Goal: Information Seeking & Learning: Learn about a topic

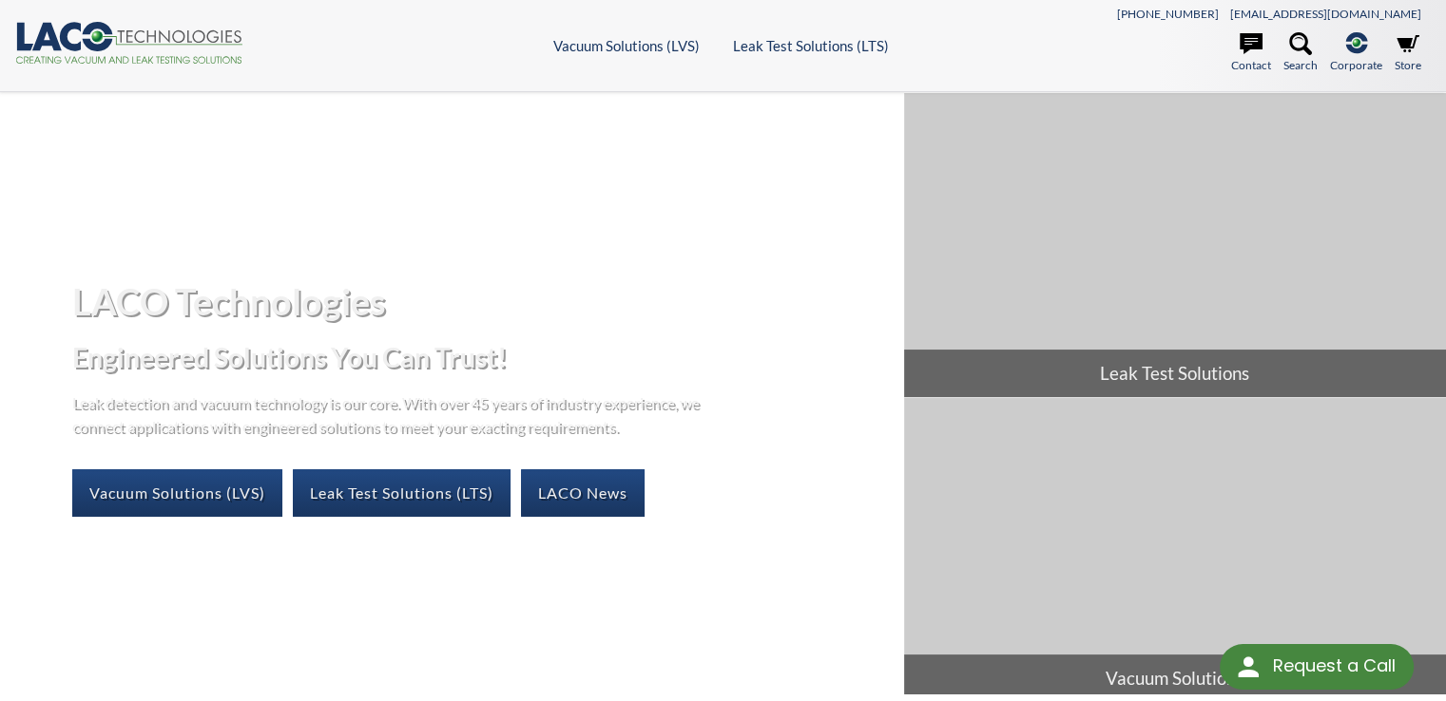
select select "Language Translate Widget"
click at [174, 488] on link "Vacuum Solutions (LVS)" at bounding box center [177, 493] width 210 height 48
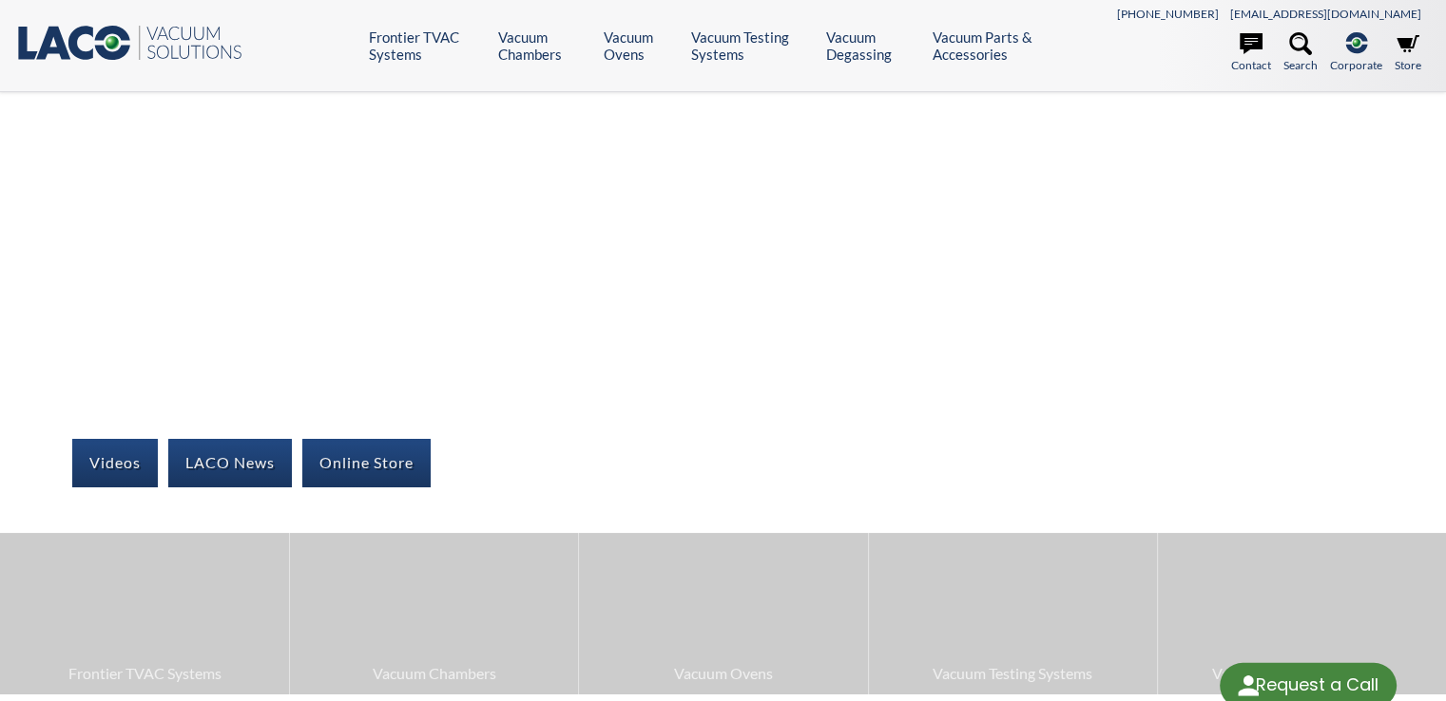
select select "Language Translate Widget"
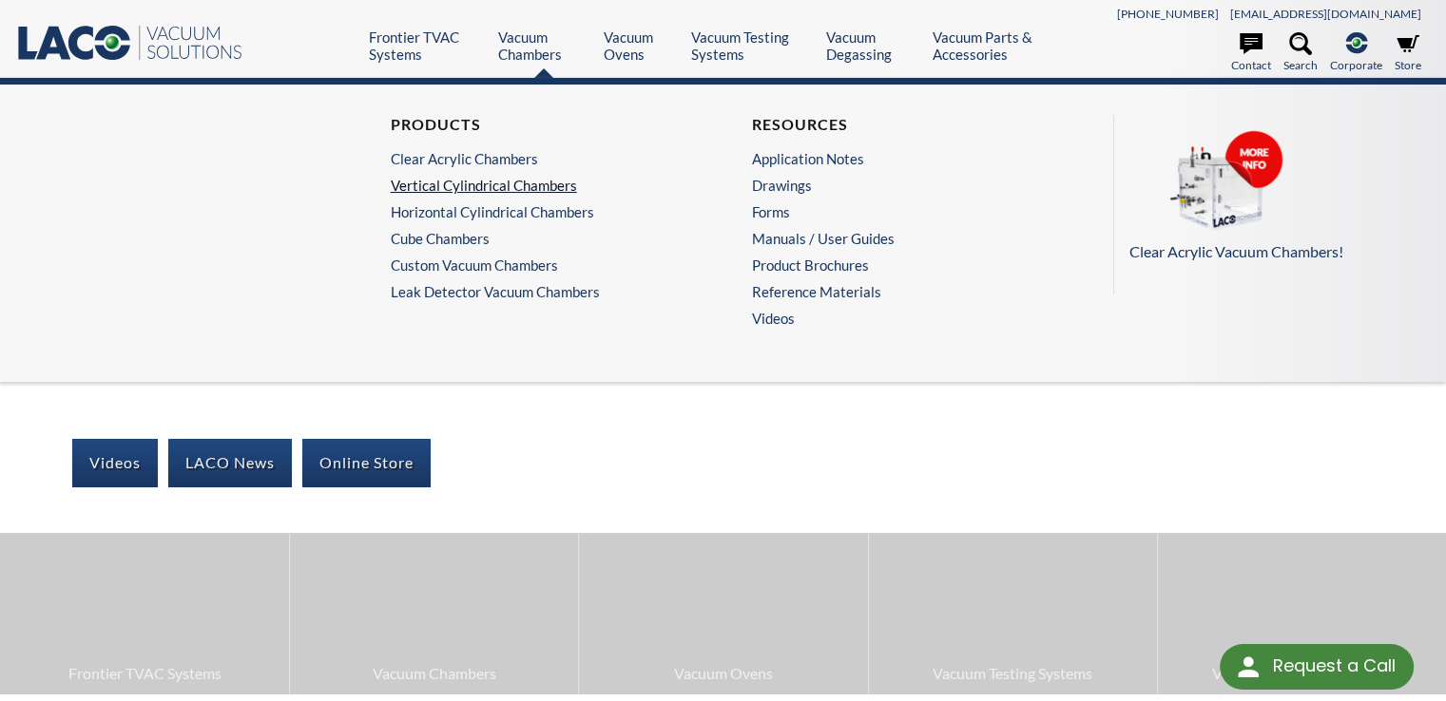
click at [469, 187] on link "Vertical Cylindrical Chambers" at bounding box center [538, 185] width 294 height 17
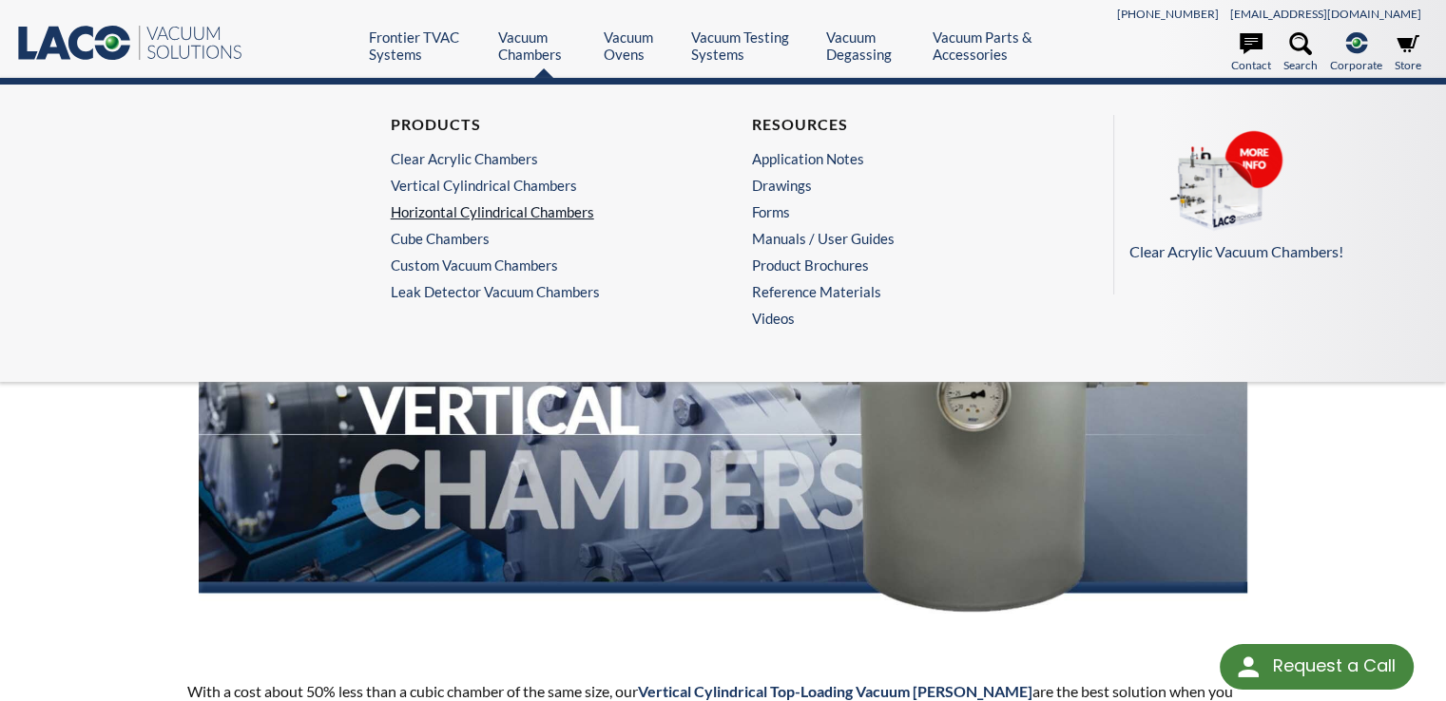
click at [509, 214] on link "Horizontal Cylindrical Chambers" at bounding box center [538, 211] width 294 height 17
